Goal: Task Accomplishment & Management: Manage account settings

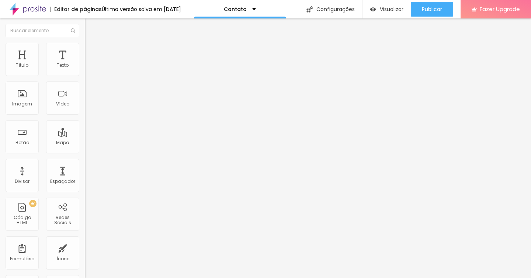
click at [85, 69] on input "Alboom Brasil" at bounding box center [129, 65] width 88 height 7
type input "Arena do Grêmio"
click at [481, 8] on span "Fazer Upgrade" at bounding box center [500, 9] width 40 height 6
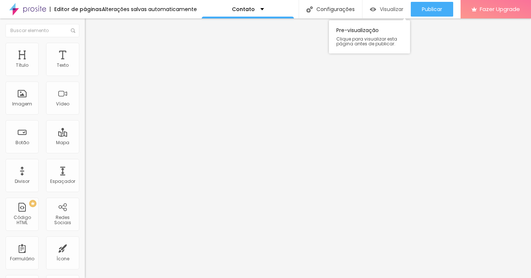
click at [395, 9] on span "Visualizar" at bounding box center [392, 9] width 24 height 6
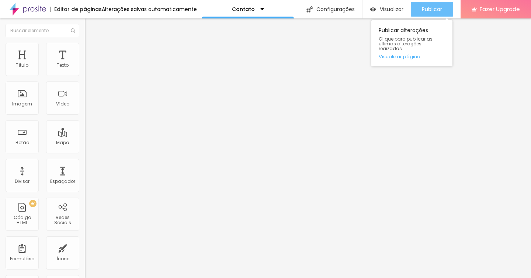
click at [434, 12] on span "Publicar" at bounding box center [432, 9] width 20 height 6
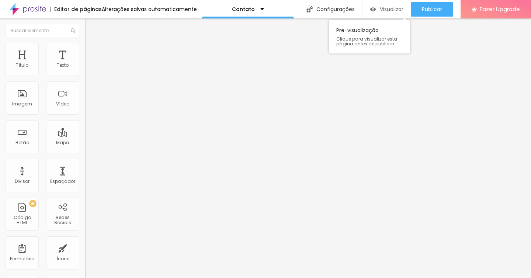
click at [390, 8] on span "Visualizar" at bounding box center [392, 9] width 24 height 6
click at [90, 27] on div "Editar Mapa" at bounding box center [111, 27] width 42 height 6
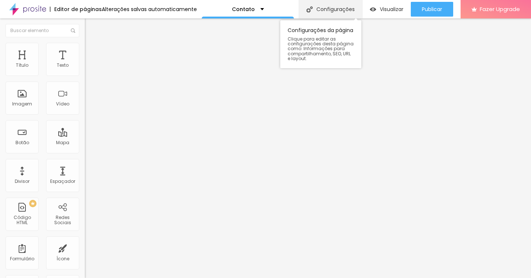
click at [329, 8] on div "Configurações" at bounding box center [330, 9] width 63 height 18
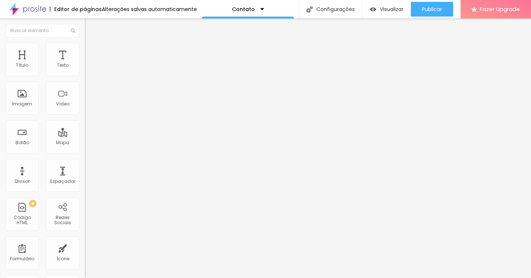
drag, startPoint x: 241, startPoint y: 179, endPoint x: 333, endPoint y: 175, distance: 91.9
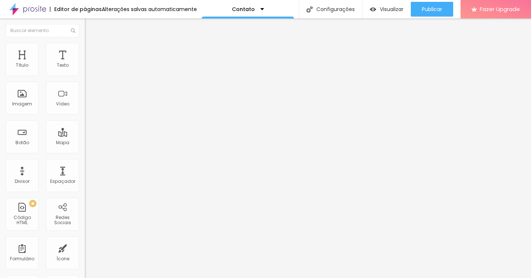
type input "Entre em contato"
drag, startPoint x: 220, startPoint y: 215, endPoint x: 299, endPoint y: 222, distance: 80.0
type textarea "Contato"
